Goal: Task Accomplishment & Management: Manage account settings

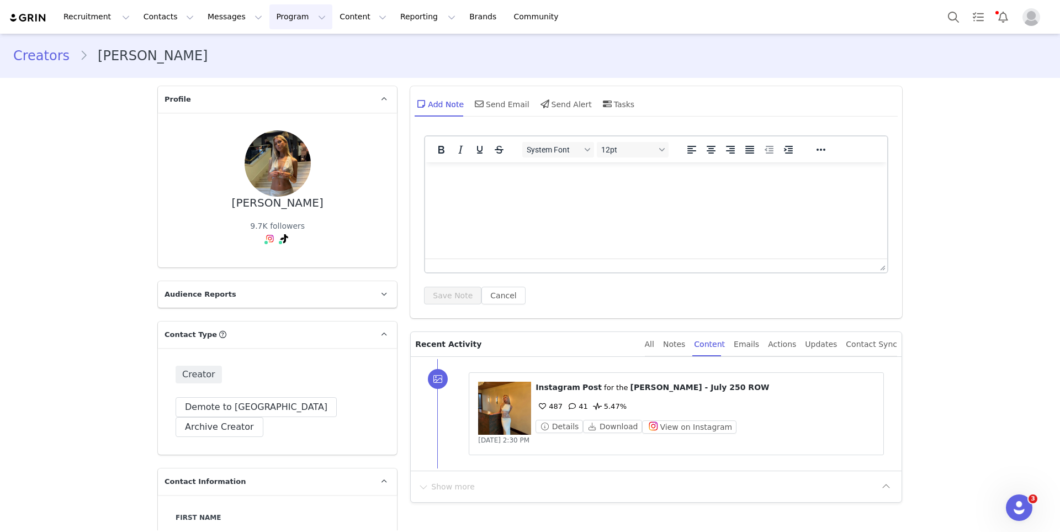
click at [273, 20] on button "Program Program" at bounding box center [300, 16] width 63 height 25
click at [275, 47] on p "Activations" at bounding box center [282, 49] width 43 height 12
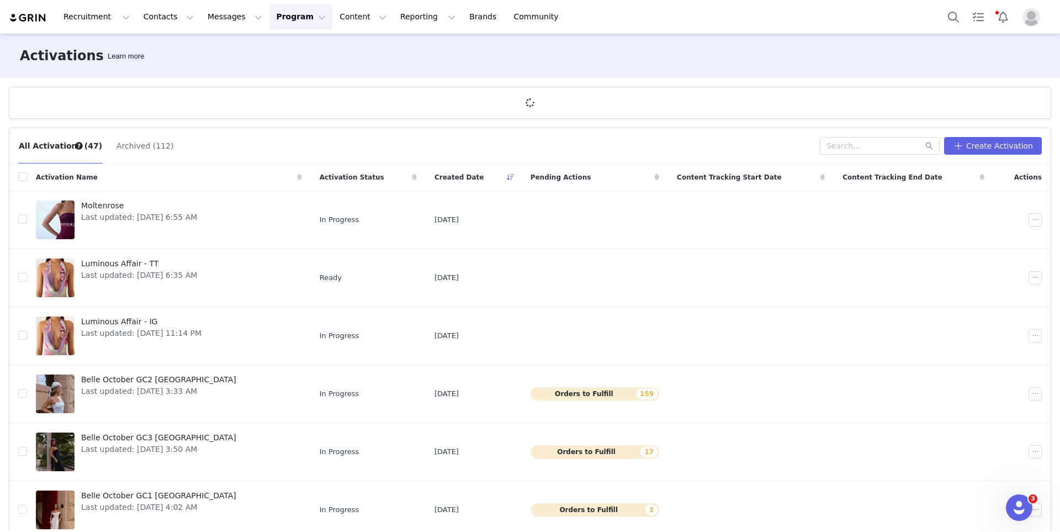
click at [136, 148] on button "Archived (112)" at bounding box center [145, 146] width 58 height 18
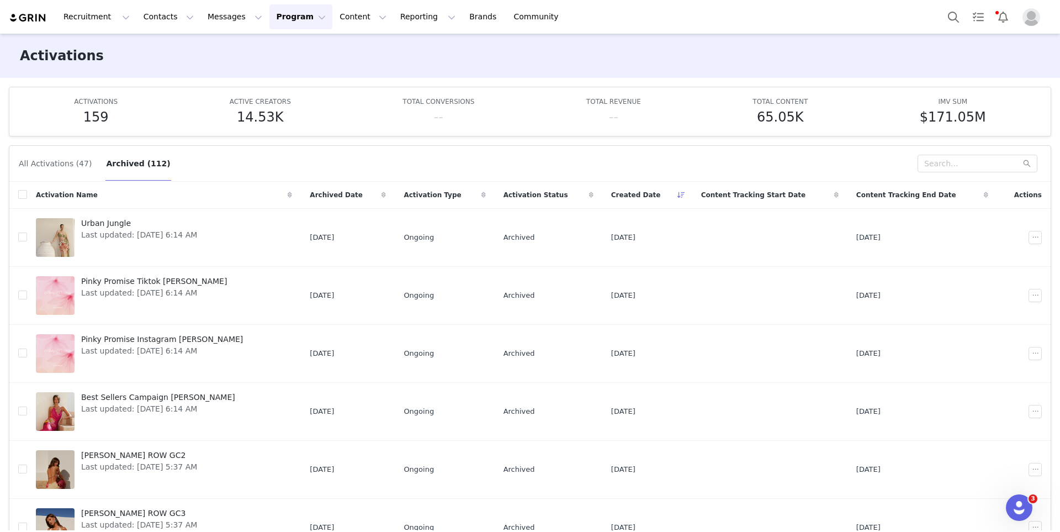
click at [57, 167] on button "All Activations (47)" at bounding box center [55, 164] width 74 height 18
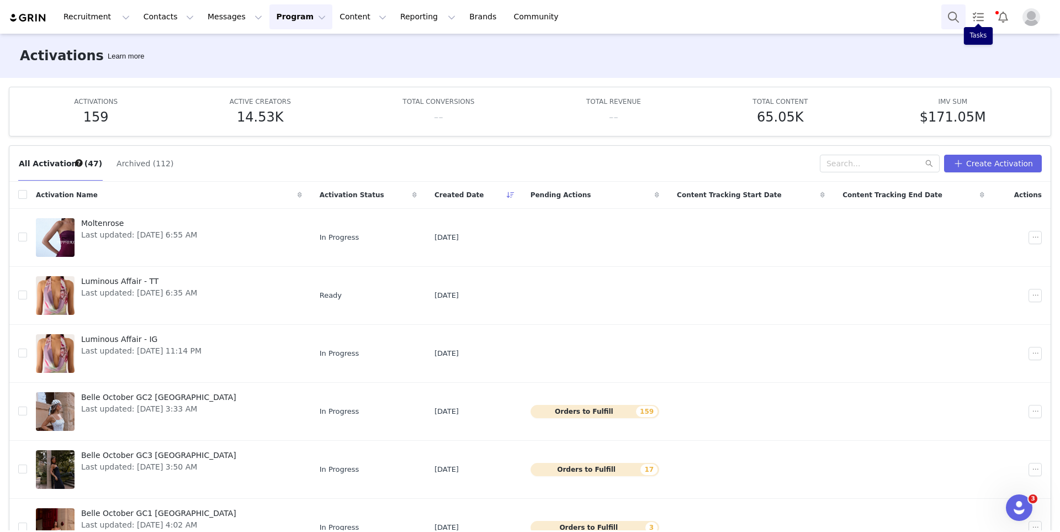
click at [955, 13] on button "Search" at bounding box center [953, 16] width 24 height 25
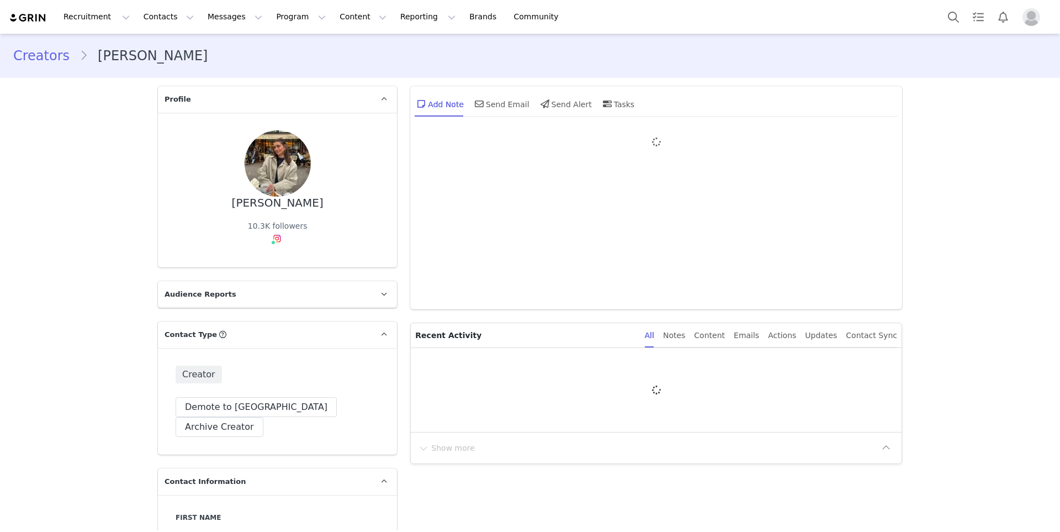
type input "+1 ([GEOGRAPHIC_DATA])"
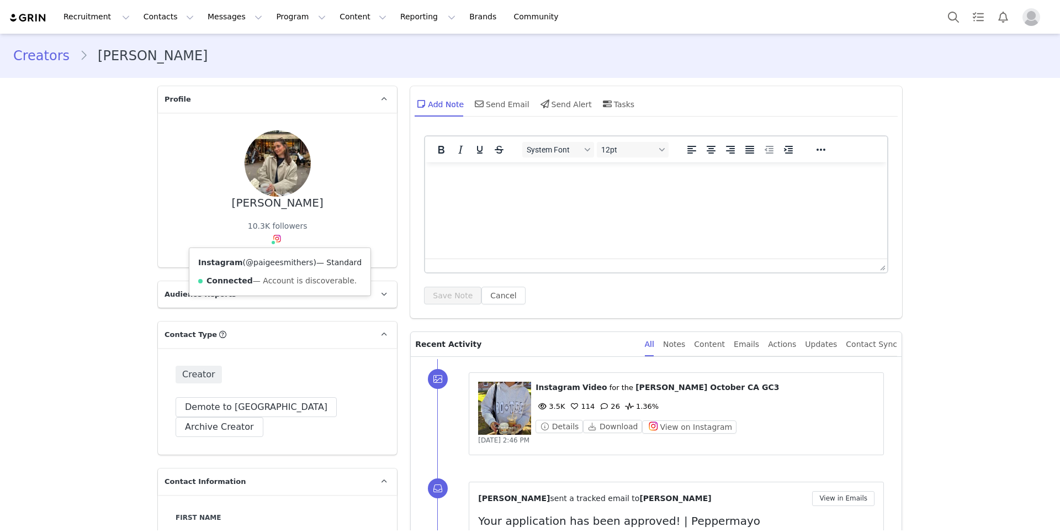
click at [274, 263] on link "@paigeesmithers" at bounding box center [279, 262] width 67 height 9
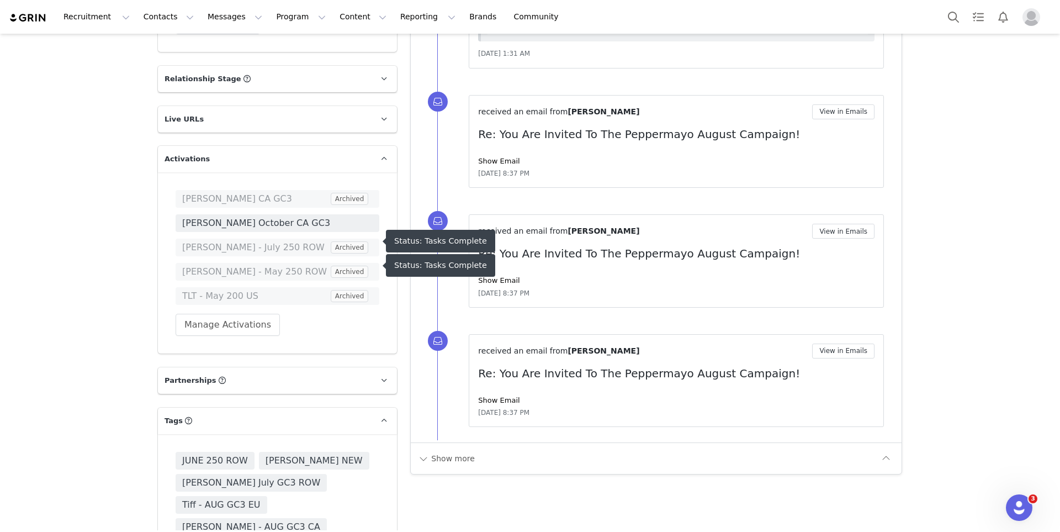
scroll to position [1814, 0]
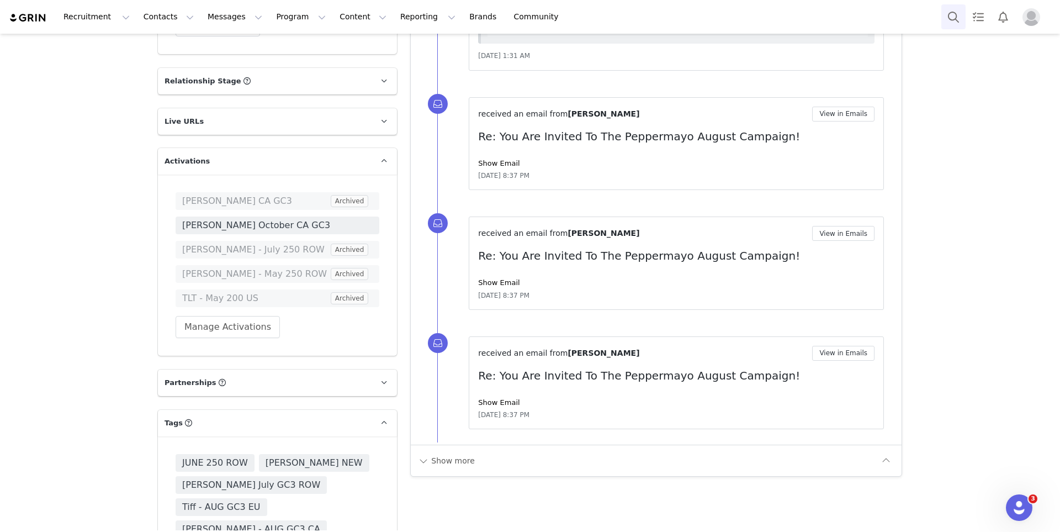
click at [953, 22] on button "Search" at bounding box center [953, 16] width 24 height 25
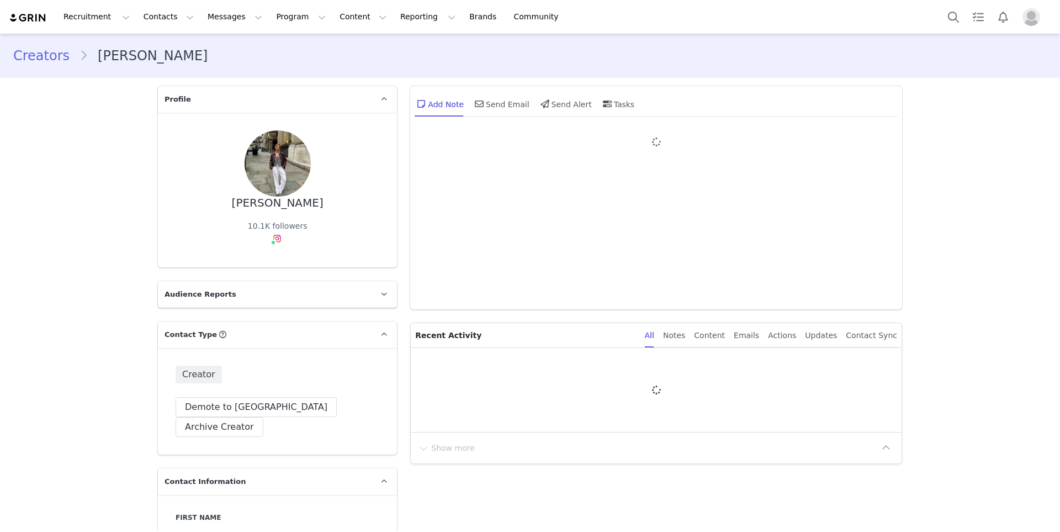
type input "+1 ([GEOGRAPHIC_DATA])"
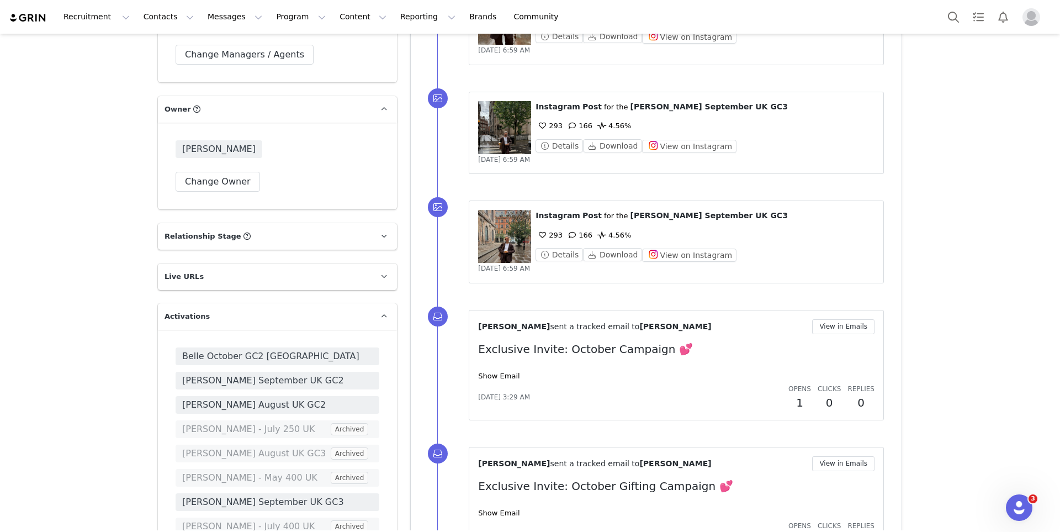
scroll to position [1844, 0]
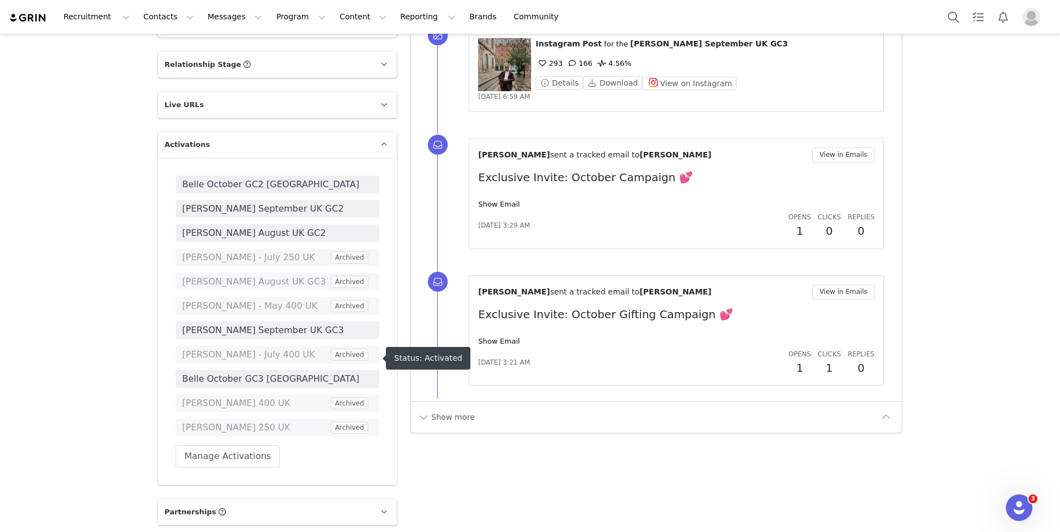
click at [329, 372] on span "Belle October GC3 [GEOGRAPHIC_DATA]" at bounding box center [277, 378] width 190 height 13
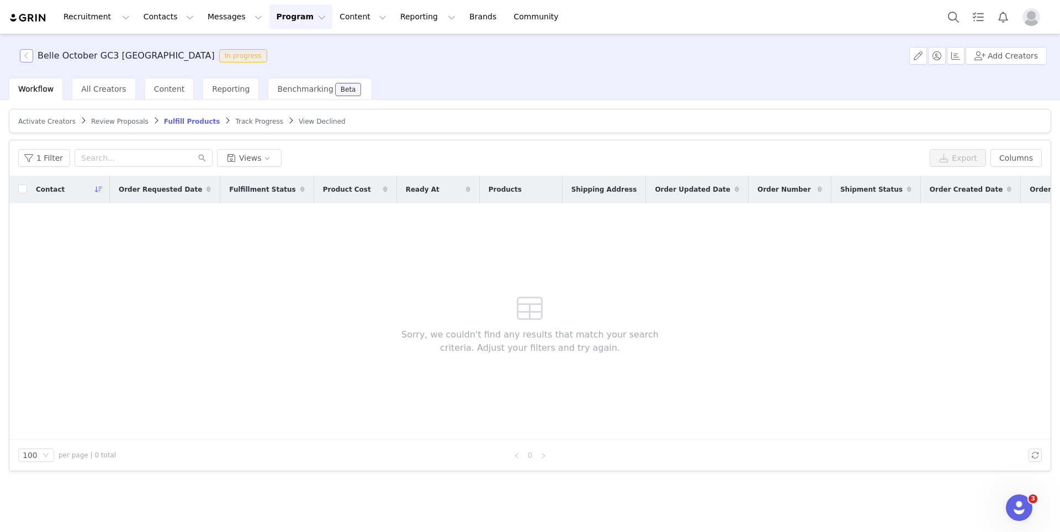
click at [24, 50] on button "button" at bounding box center [26, 55] width 13 height 13
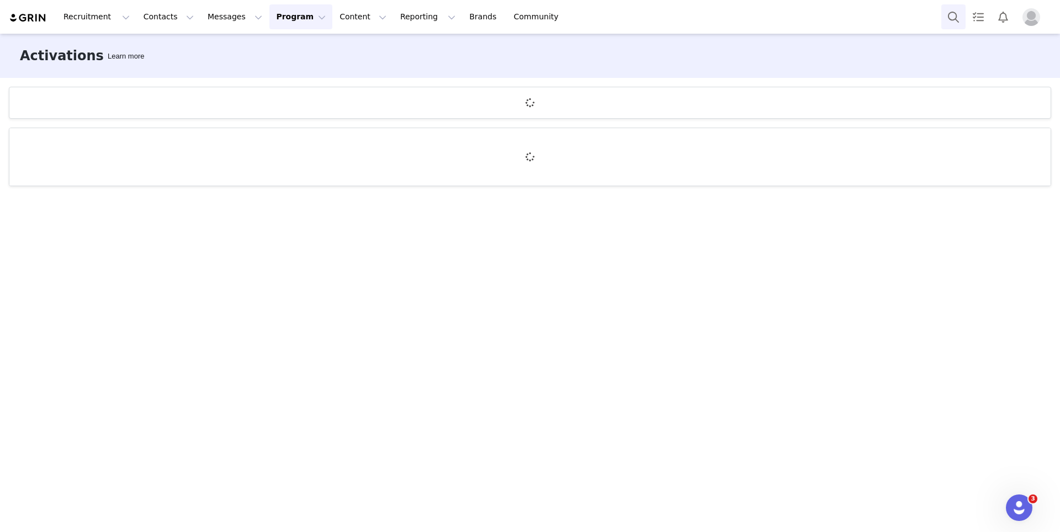
click at [948, 12] on button "Search" at bounding box center [953, 16] width 24 height 25
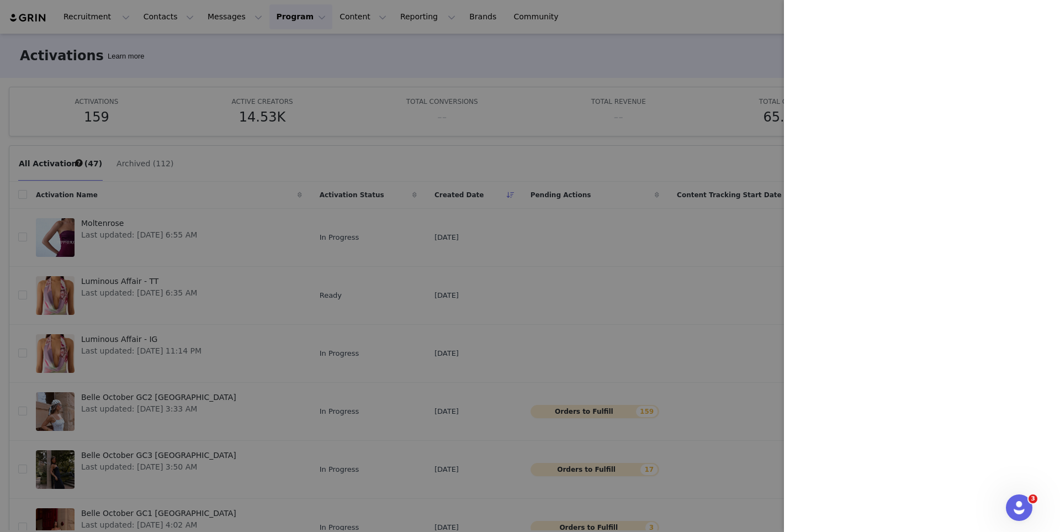
click at [252, 132] on div at bounding box center [530, 266] width 1060 height 532
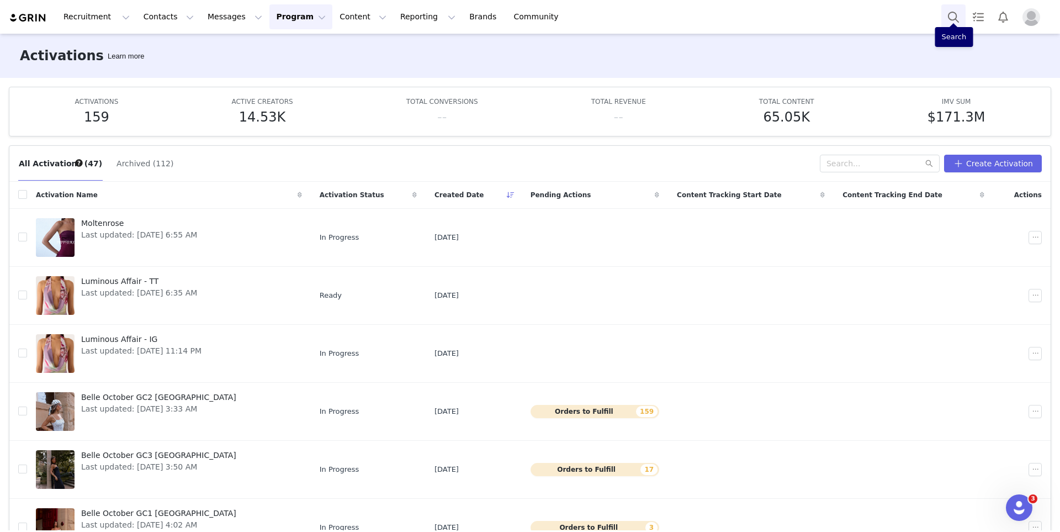
click at [953, 16] on button "Search" at bounding box center [953, 16] width 24 height 25
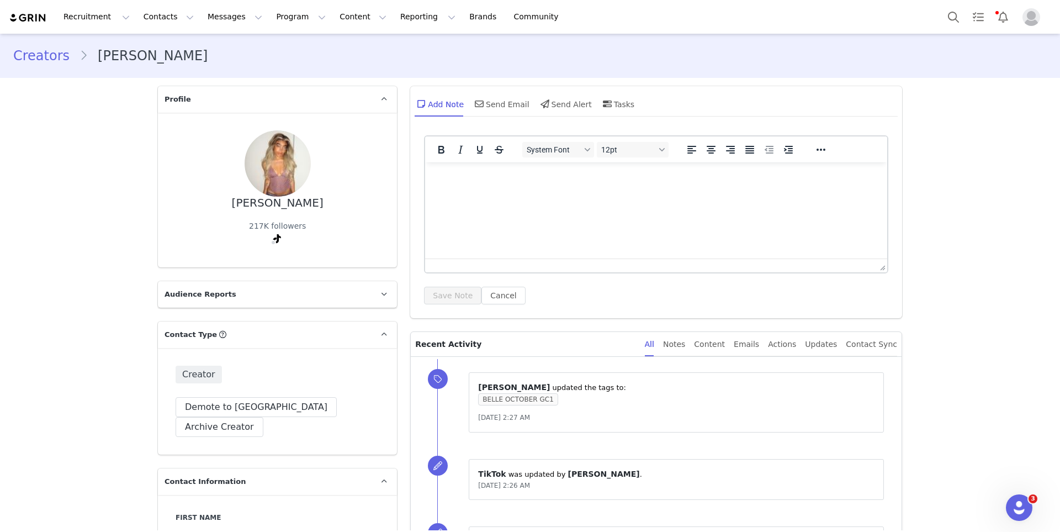
scroll to position [1797, 0]
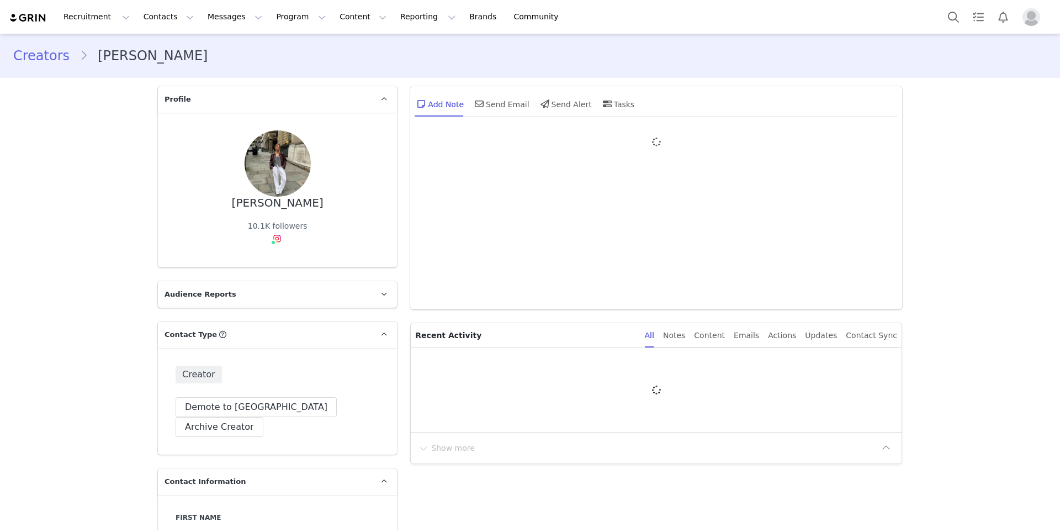
type input "+1 ([GEOGRAPHIC_DATA])"
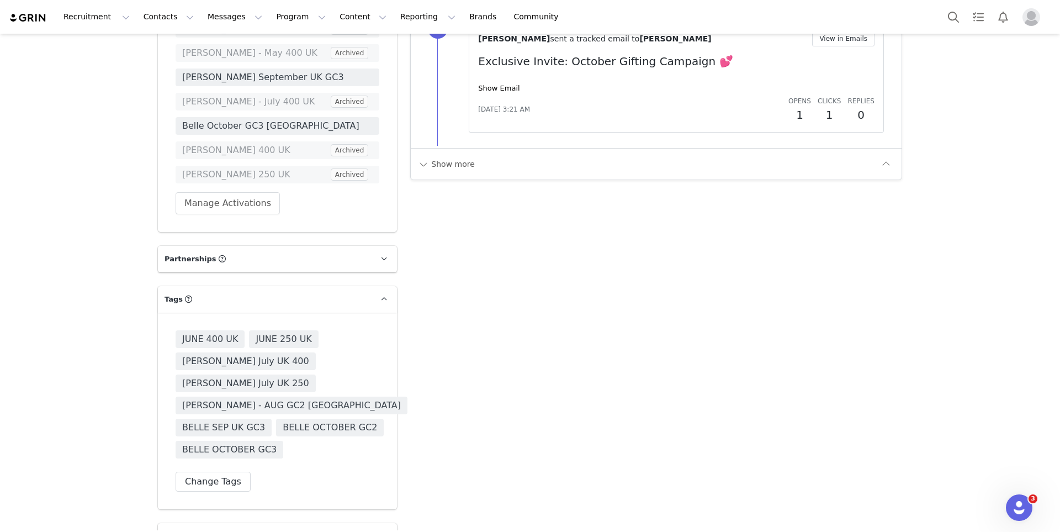
scroll to position [2106, 0]
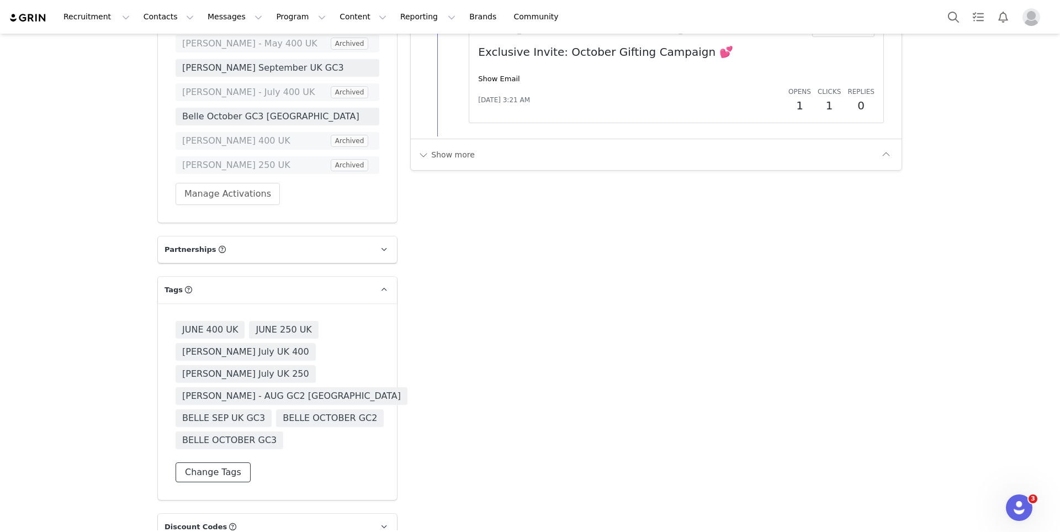
click at [230, 462] on button "Change Tags" at bounding box center [213, 472] width 75 height 20
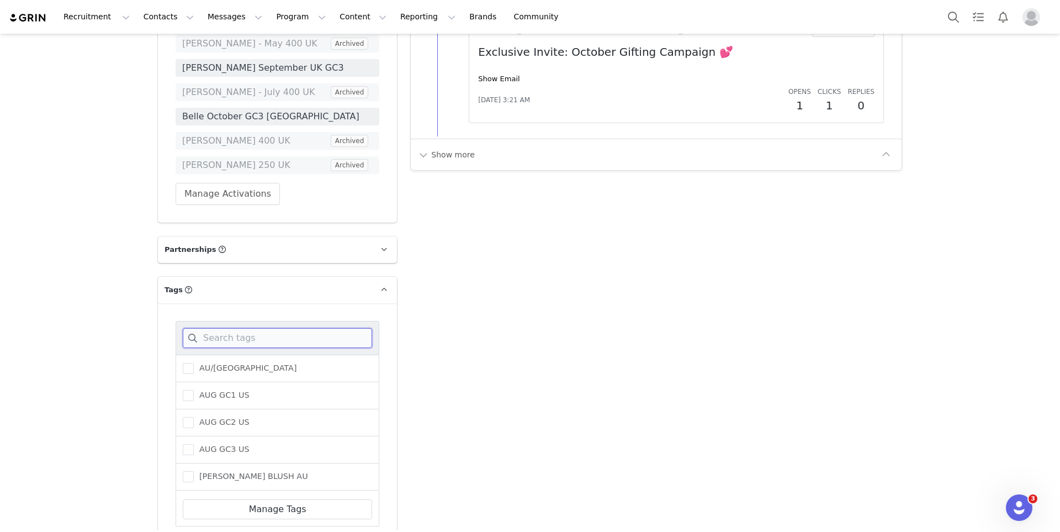
click at [252, 328] on input at bounding box center [277, 338] width 189 height 20
type input "oct"
click at [247, 390] on span "BELLE OCTOBER GC2" at bounding box center [239, 395] width 91 height 10
click at [194, 390] on input "BELLE OCTOBER GC2" at bounding box center [194, 390] width 0 height 0
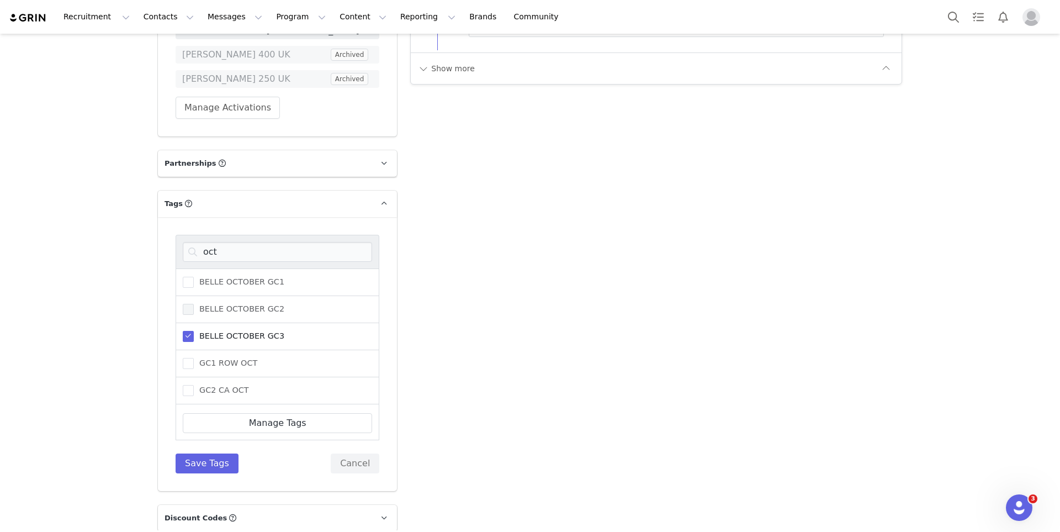
scroll to position [2232, 0]
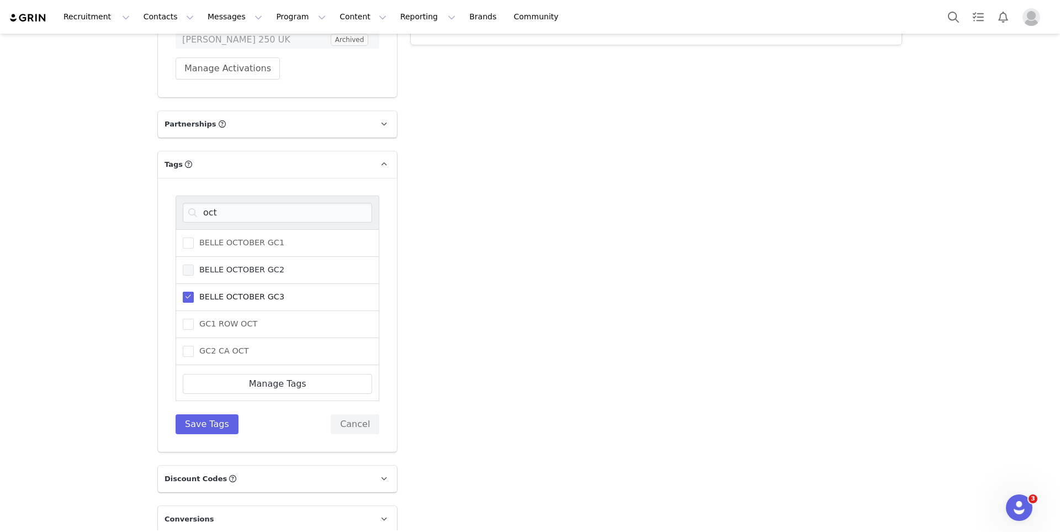
click at [237, 264] on span "BELLE OCTOBER GC2" at bounding box center [239, 269] width 91 height 10
click at [194, 264] on input "BELLE OCTOBER GC2" at bounding box center [194, 264] width 0 height 0
click at [237, 291] on span "BELLE OCTOBER GC3" at bounding box center [239, 296] width 91 height 10
click at [194, 291] on input "BELLE OCTOBER GC3" at bounding box center [194, 291] width 0 height 0
click at [224, 414] on button "Save Tags" at bounding box center [207, 424] width 63 height 20
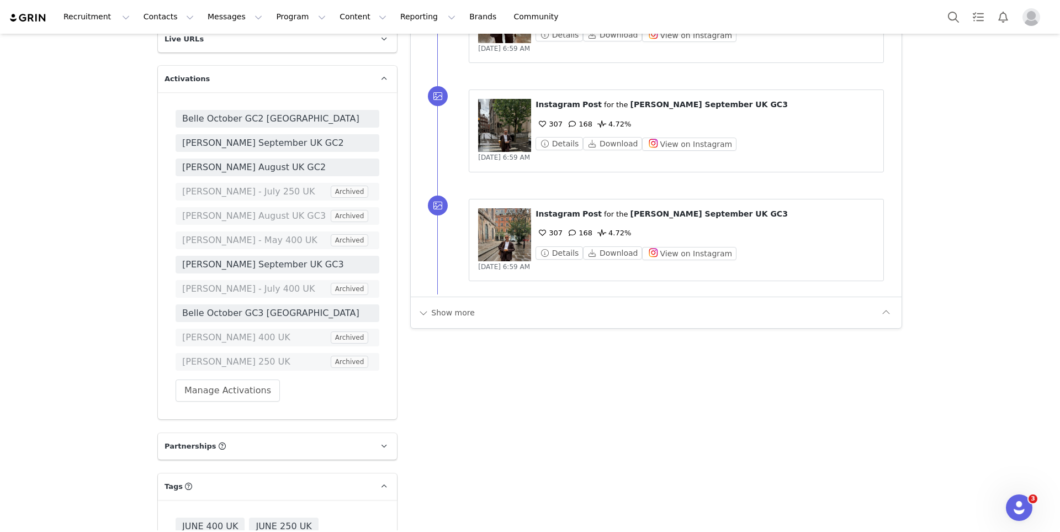
scroll to position [1909, 0]
click at [952, 16] on button "Search" at bounding box center [953, 16] width 24 height 25
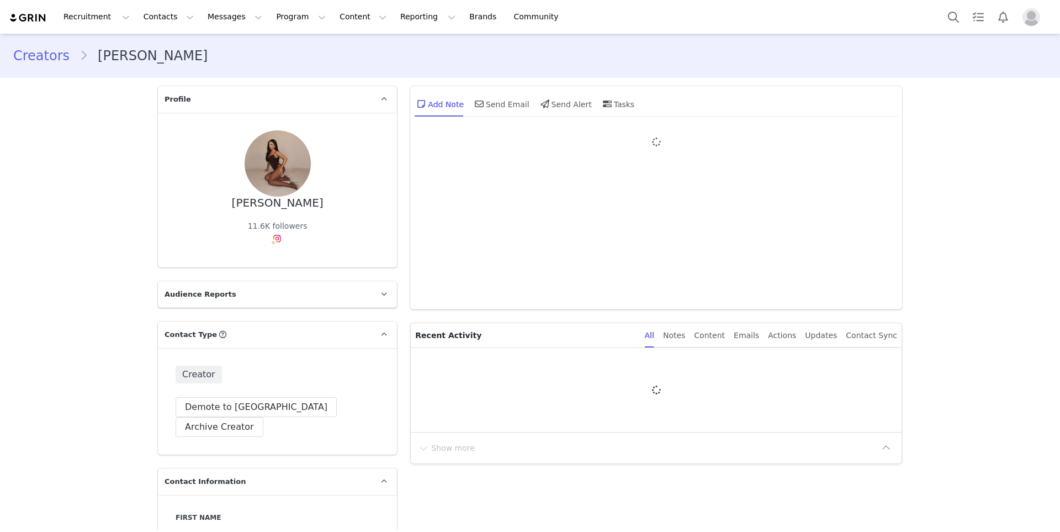
type input "+1 ([GEOGRAPHIC_DATA])"
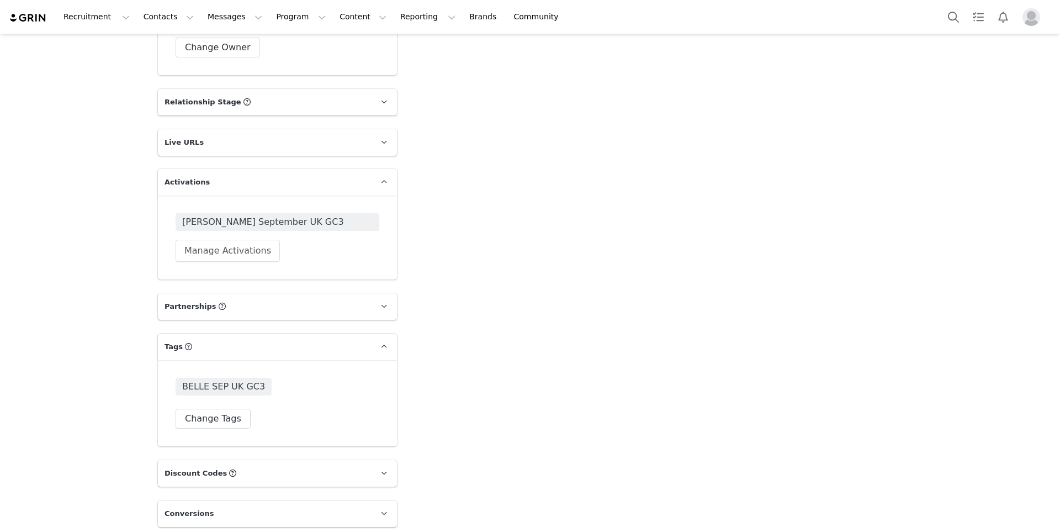
scroll to position [1797, 0]
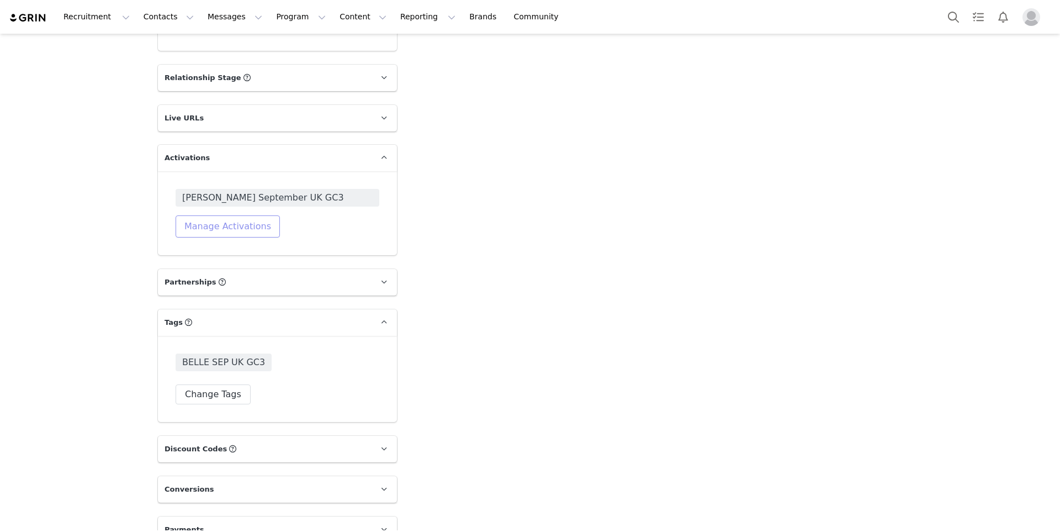
click at [215, 215] on button "Manage Activations" at bounding box center [228, 226] width 104 height 22
click at [229, 254] on div "Select Activation" at bounding box center [199, 248] width 108 height 17
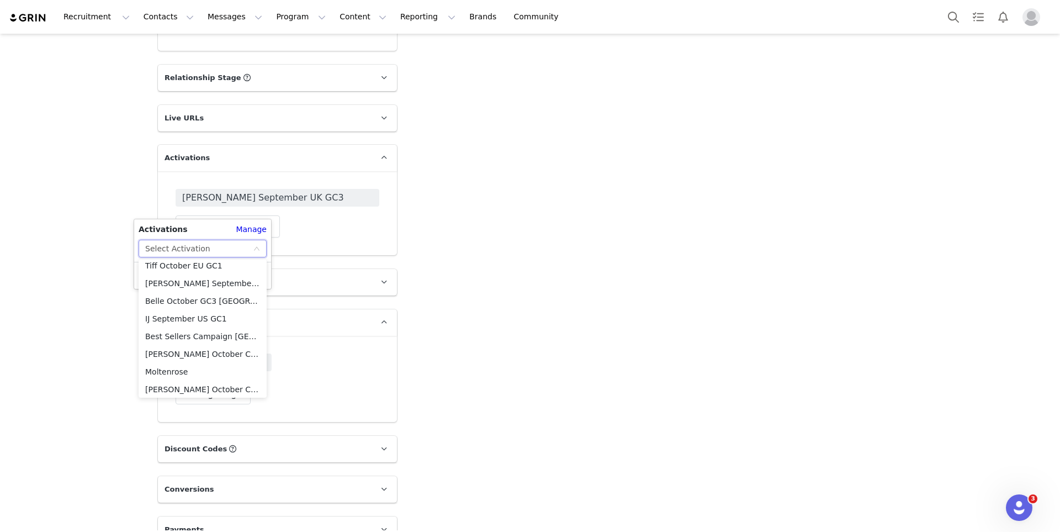
scroll to position [253, 0]
click at [211, 297] on li "Belle October GC3 [GEOGRAPHIC_DATA]" at bounding box center [203, 300] width 128 height 18
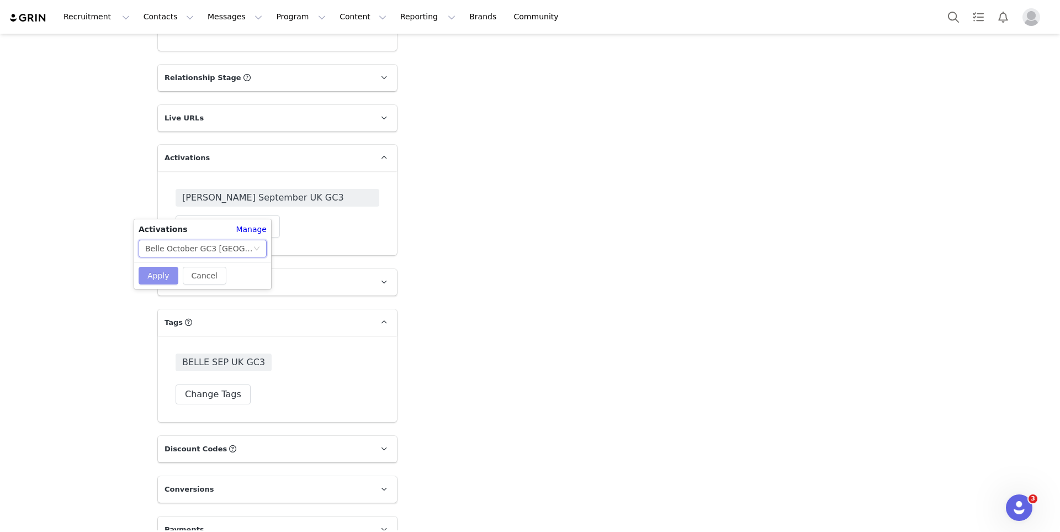
click at [161, 267] on button "Apply" at bounding box center [159, 276] width 40 height 18
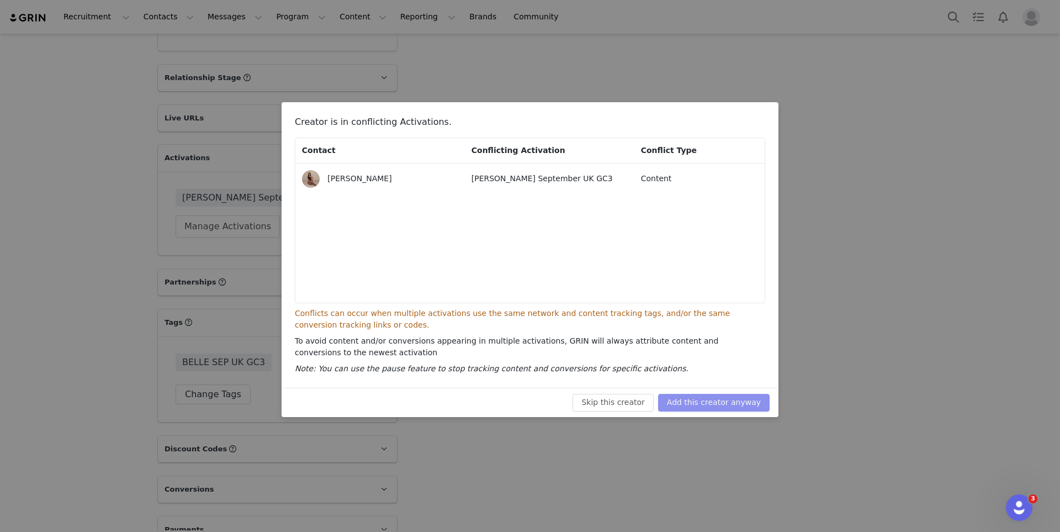
click at [703, 406] on button "Add this creator anyway" at bounding box center [714, 403] width 112 height 18
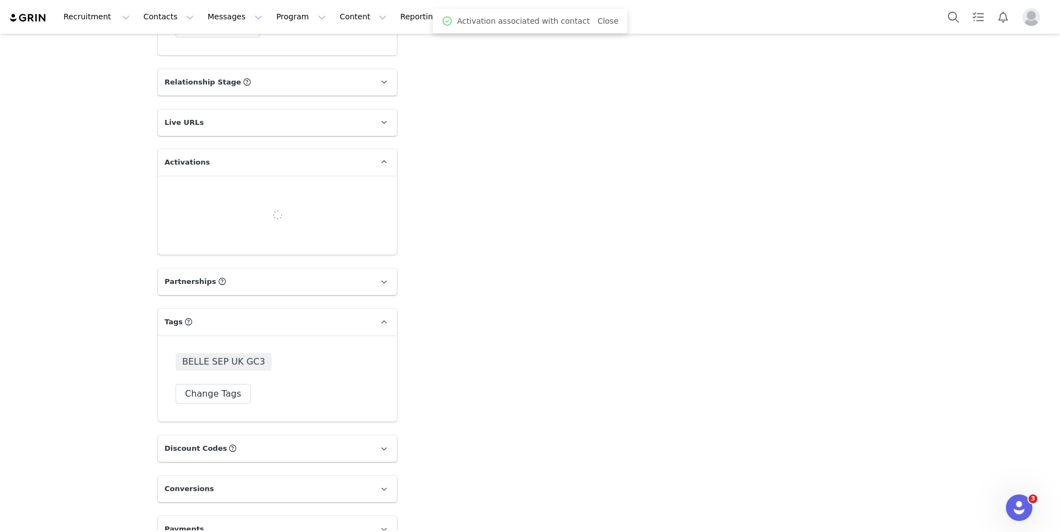
scroll to position [1797, 0]
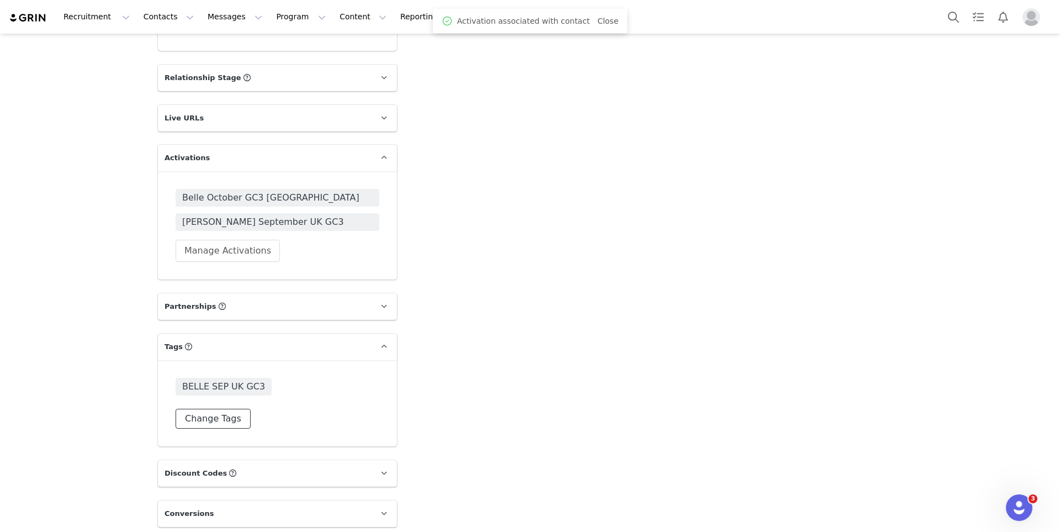
click at [227, 408] on button "Change Tags" at bounding box center [213, 418] width 75 height 20
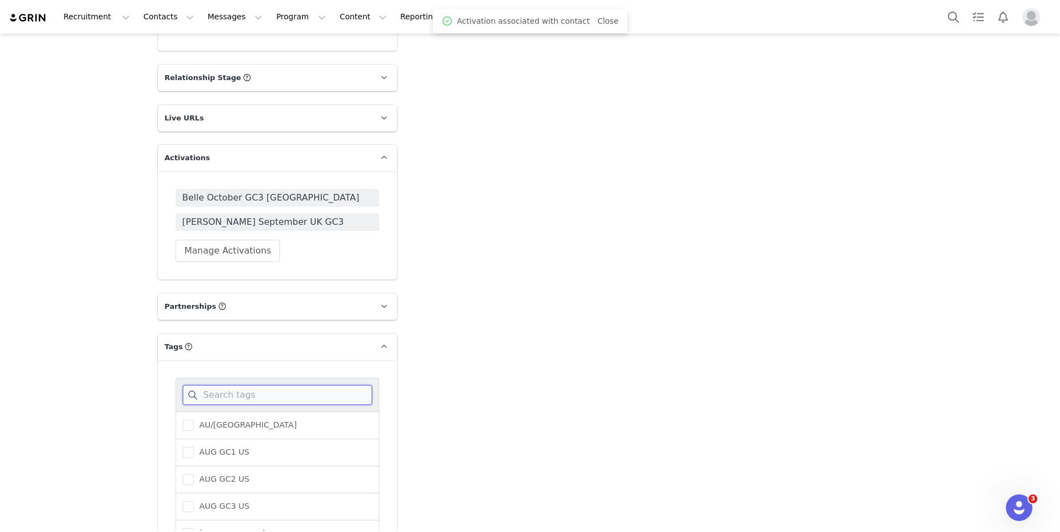
click at [227, 385] on input at bounding box center [277, 395] width 189 height 20
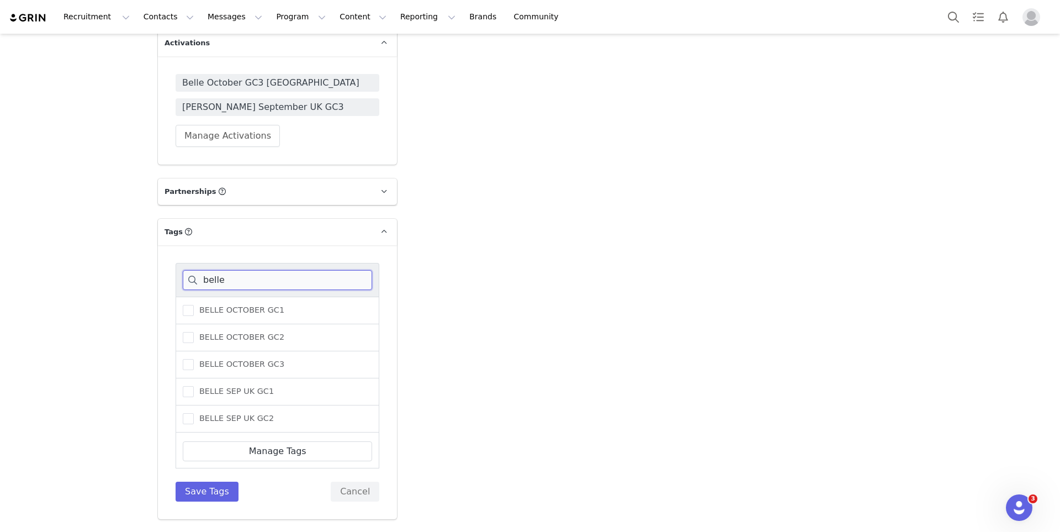
scroll to position [1915, 0]
type input "belle"
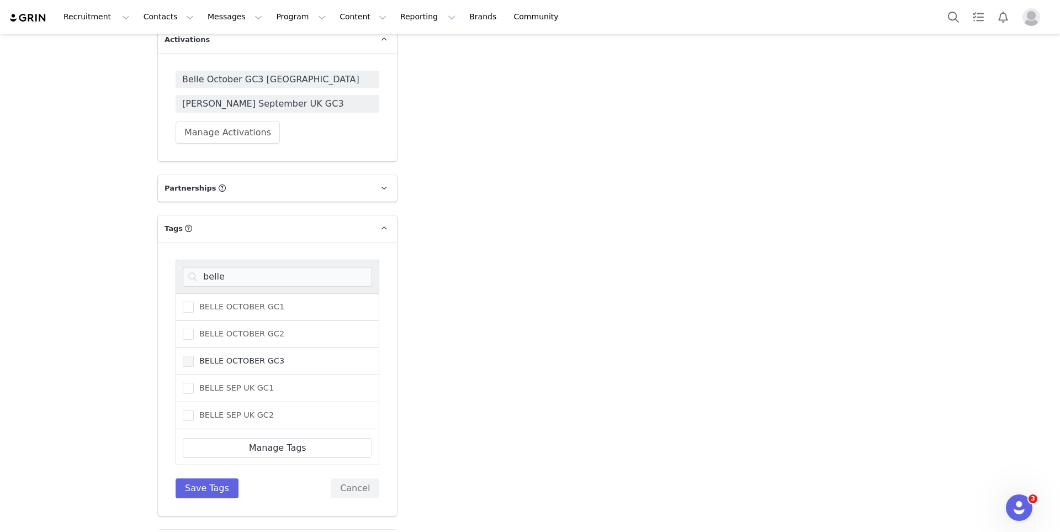
click at [235, 354] on label "BELLE OCTOBER GC3" at bounding box center [234, 360] width 102 height 13
click at [194, 355] on input "BELLE OCTOBER GC3" at bounding box center [194, 355] width 0 height 0
click at [216, 478] on button "Save Tags" at bounding box center [207, 488] width 63 height 20
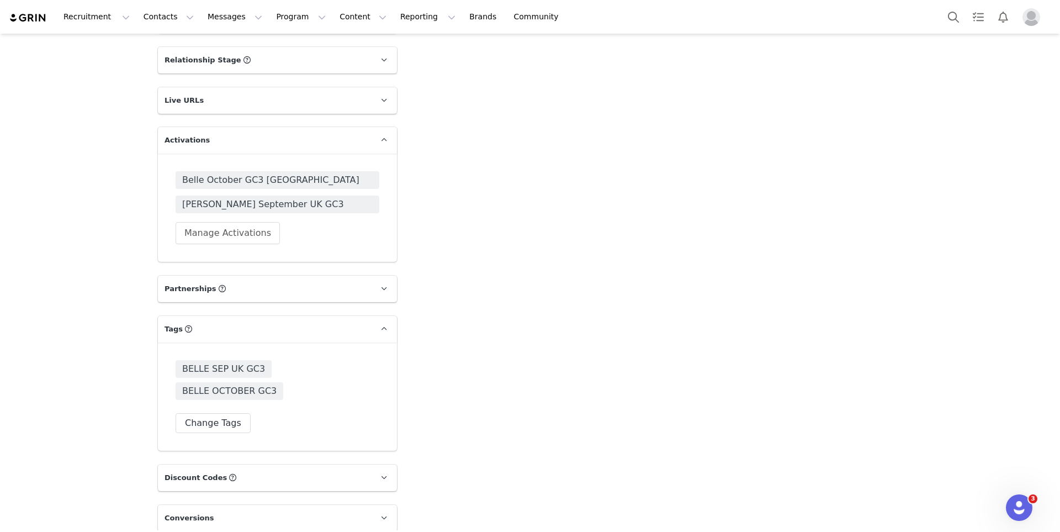
scroll to position [1822, 0]
